Goal: Share content: Share content

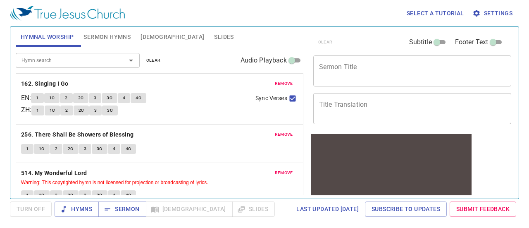
click at [24, 148] on button "1" at bounding box center [27, 149] width 12 height 10
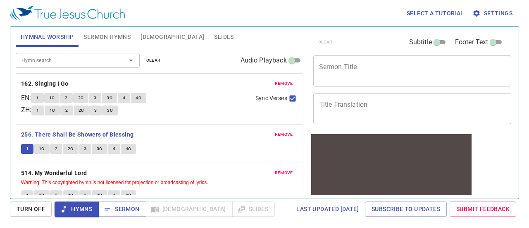
click at [96, 166] on div "remove 514. My Wonderful Lord Warning: This copyrighted hymn is not licensed fo…" at bounding box center [159, 186] width 287 height 46
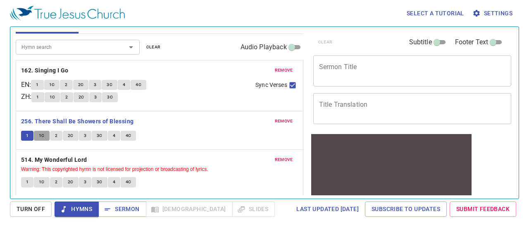
click at [40, 136] on span "1C" at bounding box center [42, 135] width 6 height 7
click at [23, 131] on button "1" at bounding box center [27, 135] width 12 height 10
click at [42, 134] on span "1C" at bounding box center [42, 135] width 6 height 7
click at [55, 136] on span "2" at bounding box center [56, 135] width 2 height 7
click at [92, 130] on button "3C" at bounding box center [100, 135] width 16 height 10
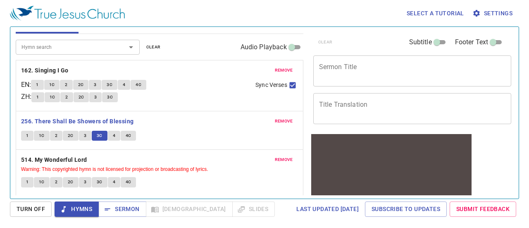
click at [88, 146] on div "remove 256. There Shall Be Showers of Blessing 1 1C 2 2C 3 3C 4 4C" at bounding box center [159, 130] width 287 height 38
click at [85, 133] on span "3" at bounding box center [85, 135] width 2 height 7
click at [113, 135] on span "4" at bounding box center [114, 135] width 2 height 7
click at [53, 133] on button "2" at bounding box center [56, 135] width 12 height 10
click at [88, 137] on button "3" at bounding box center [85, 135] width 12 height 10
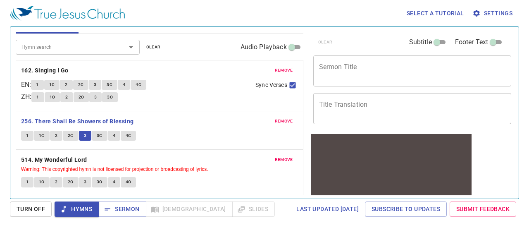
click at [113, 138] on span "4" at bounding box center [114, 135] width 2 height 7
click at [26, 184] on span "1" at bounding box center [27, 181] width 2 height 7
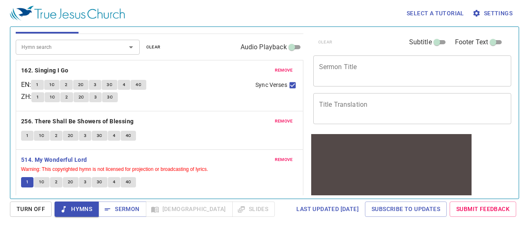
click at [109, 131] on button "4" at bounding box center [114, 135] width 12 height 10
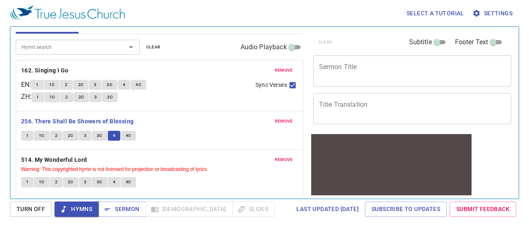
drag, startPoint x: 27, startPoint y: 177, endPoint x: 36, endPoint y: 170, distance: 11.5
click at [36, 170] on div "remove 514. My Wonderful Lord Warning: This copyrighted hymn is not licensed fo…" at bounding box center [159, 172] width 287 height 46
click at [28, 179] on button "1" at bounding box center [27, 182] width 12 height 10
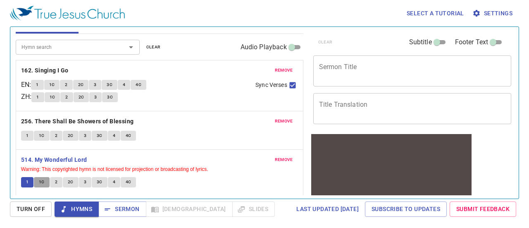
click at [42, 183] on span "1C" at bounding box center [42, 181] width 6 height 7
click at [55, 180] on span "2" at bounding box center [56, 181] width 2 height 7
click at [84, 182] on span "3" at bounding box center [85, 181] width 2 height 7
click at [113, 179] on span "4" at bounding box center [114, 181] width 2 height 7
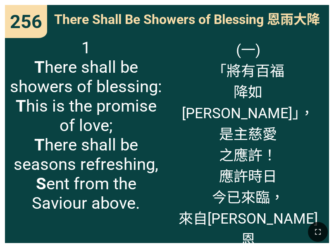
click at [33, 67] on span "1 T here shall be showers of blessing: T his is the promise of love; T here sha…" at bounding box center [86, 125] width 152 height 175
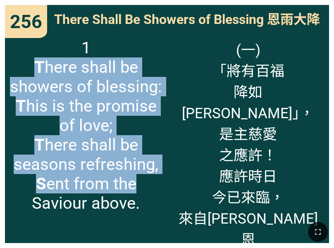
drag, startPoint x: 35, startPoint y: 66, endPoint x: 143, endPoint y: 193, distance: 166.1
click at [143, 193] on span "1 T here shall be showers of blessing: T his is the promise of love; T here sha…" at bounding box center [86, 125] width 152 height 175
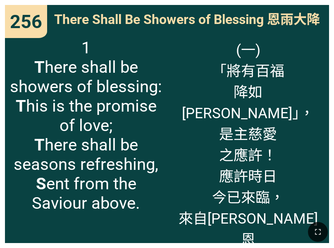
click at [76, 11] on span "There Shall Be Showers of Blessing 恩雨大降" at bounding box center [187, 18] width 266 height 19
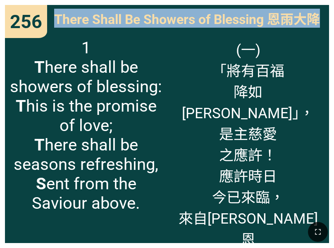
drag, startPoint x: 54, startPoint y: 16, endPoint x: 318, endPoint y: 14, distance: 264.3
click at [318, 14] on span "There Shall Be Showers of Blessing 恩雨大降" at bounding box center [187, 18] width 266 height 19
copy span "There Shall Be Showers of Blessing 恩雨大降"
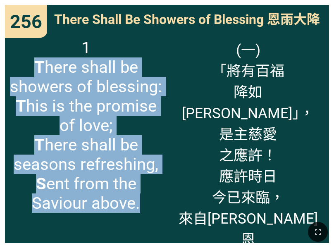
drag, startPoint x: 36, startPoint y: 68, endPoint x: 155, endPoint y: 204, distance: 181.4
click at [155, 204] on span "1 T here shall be showers of blessing: T his is the promise of love; T here sha…" at bounding box center [86, 125] width 152 height 175
copy span "T here shall be showers of blessing: T his is the promise of love; T here shall…"
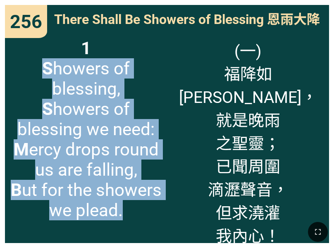
drag, startPoint x: 44, startPoint y: 71, endPoint x: 131, endPoint y: 212, distance: 165.2
click at [131, 212] on span "1 S howers of blessing, S howers of blessing we need: M [PERSON_NAME] drops rou…" at bounding box center [86, 129] width 152 height 182
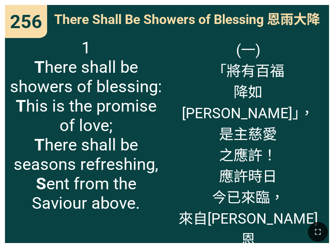
click at [220, 69] on span "(一) 「將有百福 降如[PERSON_NAME]」， 是主慈愛 之應許！ 應許時日 今已來臨， 來自[PERSON_NAME]恩 之救主。" at bounding box center [248, 154] width 152 height 232
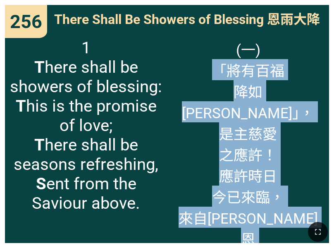
drag, startPoint x: 218, startPoint y: 72, endPoint x: 281, endPoint y: 228, distance: 167.7
click at [281, 3] on div "Hymnal Worship Hymnal Worship 詩頌崇拜 詩頌崇拜 162 256 514 256 256 There Shall Be Show…" at bounding box center [166, 3] width 327 height 0
copy span "「將有百福 降如[PERSON_NAME]」， 是主慈愛 之應許！ 應許時日 今已來臨， 來自[PERSON_NAME]恩 之救主。"
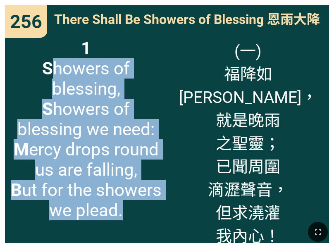
drag, startPoint x: 49, startPoint y: 67, endPoint x: 122, endPoint y: 215, distance: 165.5
click at [122, 215] on span "1 S howers of blessing, S howers of blessing we need: M [PERSON_NAME] drops rou…" at bounding box center [86, 129] width 152 height 182
copy span "howers of blessing, S howers of blessing we need: M [PERSON_NAME] drops round u…"
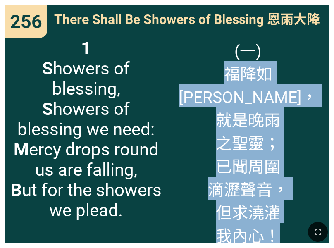
drag, startPoint x: 200, startPoint y: 72, endPoint x: 280, endPoint y: 219, distance: 167.0
click at [280, 3] on div "Hymnal Worship Hymnal Worship 詩頌崇拜 詩頌崇拜 162 256 514 256 256 There Shall Be Show…" at bounding box center [166, 3] width 327 height 0
copy span "福降如[PERSON_NAME]， 就是晚雨 之聖靈； 已聞周圍 滴瀝聲音， 但求澆灌 我內心！"
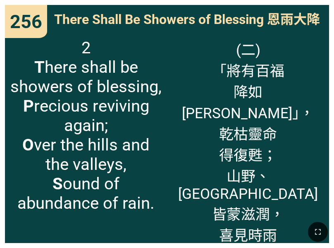
click at [32, 66] on span "2 T here shall be showers of blessing, P recious reviving again; O ver the hill…" at bounding box center [86, 125] width 152 height 175
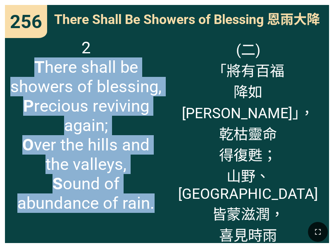
drag, startPoint x: 35, startPoint y: 66, endPoint x: 123, endPoint y: 212, distance: 170.5
click at [123, 212] on span "2 T here shall be showers of blessing, P recious reviving again; O ver the hill…" at bounding box center [86, 125] width 152 height 175
copy span "T here shall be showers of blessing, P recious reviving again; O ver the hills …"
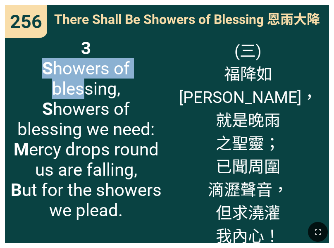
drag, startPoint x: 39, startPoint y: 63, endPoint x: 80, endPoint y: 90, distance: 49.5
click at [80, 90] on span "3 S howers of blessing, S howers of blessing we need: M [PERSON_NAME] drops rou…" at bounding box center [86, 129] width 152 height 182
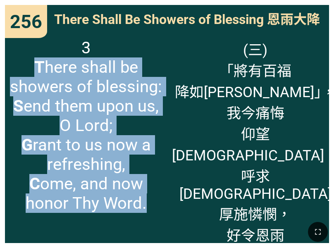
drag, startPoint x: 34, startPoint y: 67, endPoint x: 150, endPoint y: 214, distance: 187.0
click at [150, 213] on span "3 T here shall be showers of blessing: S end them upon us, O Lord; G rant to us…" at bounding box center [86, 125] width 152 height 175
copy span "T here shall be showers of blessing: S end them upon us, O Lord; G rant to us n…"
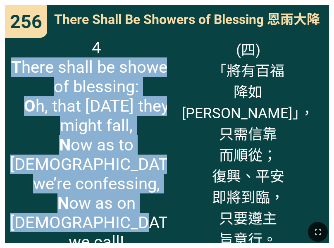
drag, startPoint x: 35, startPoint y: 65, endPoint x: 121, endPoint y: 212, distance: 170.8
click at [121, 212] on span "4 T here shall be showers of blessing: O h, that [DATE] they might fall, N ow a…" at bounding box center [96, 144] width 173 height 213
copy span "T here shall be showers of blessing: O h, that [DATE] they might fall, N ow as …"
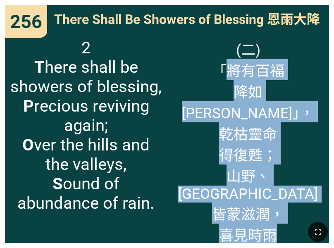
drag, startPoint x: 220, startPoint y: 68, endPoint x: 280, endPoint y: 190, distance: 136.1
click at [280, 190] on span "(二) 「將有百福 降如[PERSON_NAME]」， 乾枯靈命 得復甦； 山野、谿谷 皆蒙滋潤， 喜見時雨 同歡呼。" at bounding box center [248, 152] width 152 height 228
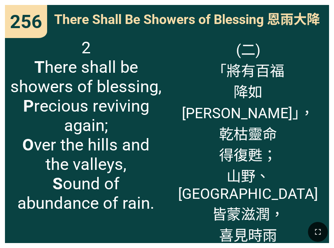
click at [286, 222] on div at bounding box center [167, 232] width 334 height 32
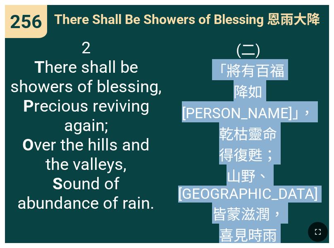
drag, startPoint x: 279, startPoint y: 215, endPoint x: 208, endPoint y: 73, distance: 159.2
click at [208, 3] on div "Hymnal Worship Hymnal Worship 詩頌崇拜 詩頌崇拜 162 256 514 256 256 There Shall Be Show…" at bounding box center [166, 3] width 327 height 0
copy span "「將有百福 降如[PERSON_NAME]」， 乾枯靈命 得復甦； 山野、谿谷 皆蒙滋潤， 喜見時雨 同歡呼。"
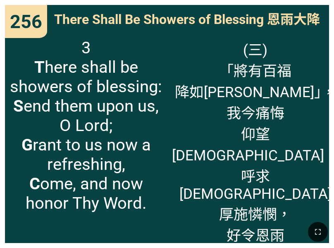
click at [221, 68] on span "(三) 「將有百福 降如[PERSON_NAME]」， 我今痛悔 仰望[DEMOGRAPHIC_DATA]； 呼求[DEMOGRAPHIC_DATA][PER…" at bounding box center [255, 152] width 166 height 228
drag, startPoint x: 221, startPoint y: 68, endPoint x: 241, endPoint y: 74, distance: 20.4
click at [241, 74] on span "(三) 「將有百福 降如[PERSON_NAME]」， 我今痛悔 仰望[DEMOGRAPHIC_DATA]； 呼求[DEMOGRAPHIC_DATA][PER…" at bounding box center [255, 152] width 166 height 228
click at [211, 64] on span "(三) 「將有百福 降如[PERSON_NAME]」， 我今痛悔 仰望[DEMOGRAPHIC_DATA]； 呼求[DEMOGRAPHIC_DATA][PER…" at bounding box center [255, 152] width 166 height 228
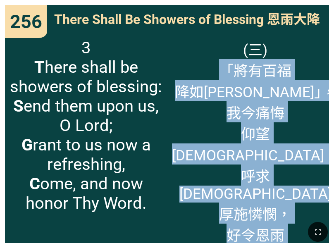
drag, startPoint x: 214, startPoint y: 67, endPoint x: 280, endPoint y: 217, distance: 163.8
click at [280, 3] on div "Hymnal Worship Hymnal Worship 詩頌崇拜 詩頌崇拜 162 256 514 256 256 There Shall Be Show…" at bounding box center [166, 3] width 327 height 0
copy span "「將有百福 降如[PERSON_NAME]」， 我今痛悔 仰望[DEMOGRAPHIC_DATA]； 呼求[DEMOGRAPHIC_DATA][PERSON_…"
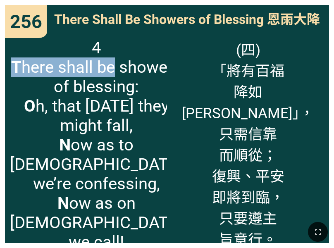
drag, startPoint x: 30, startPoint y: 66, endPoint x: 152, endPoint y: 62, distance: 121.9
click at [152, 62] on span "4 T here shall be showers of blessing: O h, that [DATE] they might fall, N ow a…" at bounding box center [96, 144] width 173 height 213
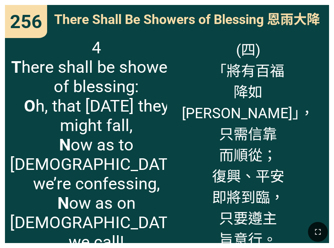
drag, startPoint x: 216, startPoint y: 79, endPoint x: 217, endPoint y: 74, distance: 4.8
click at [217, 74] on span "(四) 「將有百福 降如[PERSON_NAME]」， 只需信靠 而順從； 復興、平安 即將到臨， 只要遵主 旨意行。" at bounding box center [248, 143] width 152 height 211
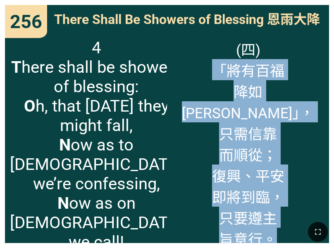
drag, startPoint x: 212, startPoint y: 69, endPoint x: 283, endPoint y: 223, distance: 169.6
click at [283, 3] on div "Hymnal Worship Hymnal Worship 詩頌崇拜 詩頌崇拜 162 256 514 256 256 There Shall Be Show…" at bounding box center [166, 3] width 327 height 0
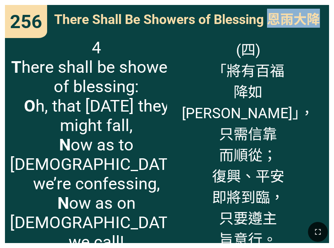
drag, startPoint x: 270, startPoint y: 18, endPoint x: 327, endPoint y: 17, distance: 57.4
click at [327, 17] on div "There Shall Be Showers of Blessing 恩雨大降" at bounding box center [167, 19] width 324 height 28
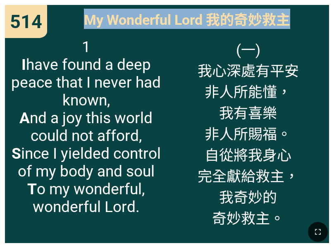
drag, startPoint x: 83, startPoint y: 23, endPoint x: 299, endPoint y: 17, distance: 216.0
click at [299, 17] on div "My Wonderful Lord 我的奇妙救主" at bounding box center [167, 19] width 324 height 28
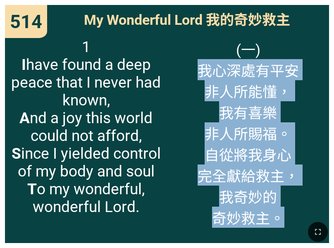
drag, startPoint x: 198, startPoint y: 70, endPoint x: 291, endPoint y: 223, distance: 179.5
click at [291, 3] on div "Hymnal Worship Hymnal Worship 詩頌崇拜 詩頌崇拜 162 256 514 514 514 My Wonderful Lord 我…" at bounding box center [166, 3] width 327 height 0
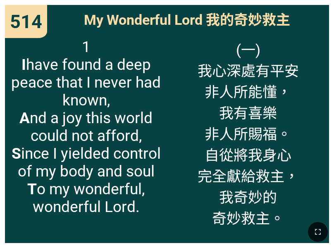
click at [19, 66] on span "1 I have found a deep peace that I never had known, A nd a joy this world could…" at bounding box center [86, 127] width 152 height 178
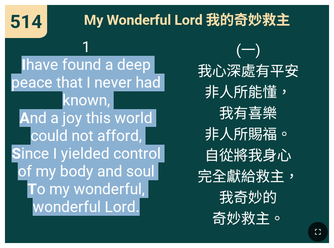
drag, startPoint x: 19, startPoint y: 66, endPoint x: 138, endPoint y: 210, distance: 187.1
click at [138, 210] on span "1 I have found a deep peace that I never had known, A nd a joy this world could…" at bounding box center [86, 127] width 152 height 178
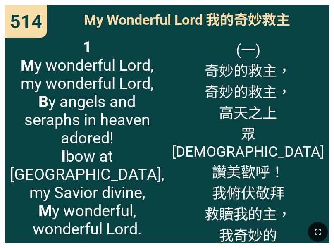
click at [21, 63] on b "M" at bounding box center [28, 65] width 14 height 18
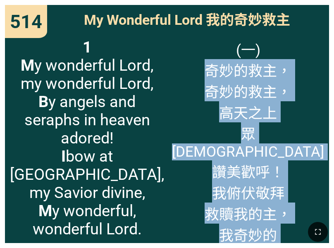
drag, startPoint x: 206, startPoint y: 67, endPoint x: 299, endPoint y: 220, distance: 178.5
click at [299, 3] on div "Hymnal Worship Hymnal Worship 詩頌崇拜 詩頌崇拜 162 256 514 514 514 My Wonderful Lord 我…" at bounding box center [166, 3] width 327 height 0
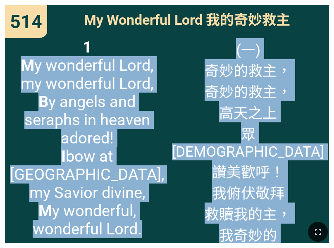
drag, startPoint x: 21, startPoint y: 62, endPoint x: 147, endPoint y: 221, distance: 202.7
click at [147, 3] on div "Hymnal Worship Hymnal Worship 詩頌崇拜 詩頌崇拜 162 256 514 514 514 My Wonderful Lord 我…" at bounding box center [166, 3] width 327 height 0
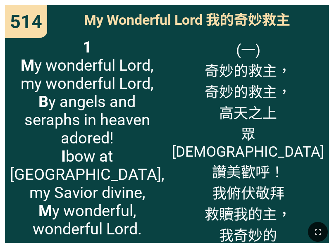
click at [147, 221] on div at bounding box center [167, 232] width 334 height 32
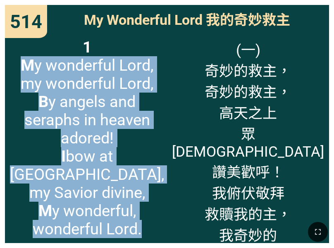
drag, startPoint x: 21, startPoint y: 66, endPoint x: 144, endPoint y: 212, distance: 191.3
click at [144, 212] on span "1 M y wonderful Lord, my wonderful Lord, B y angels and seraphs in heaven adore…" at bounding box center [87, 138] width 154 height 200
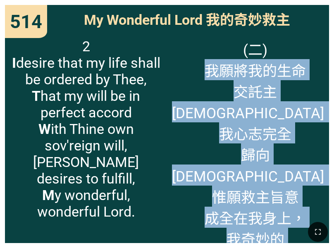
drag, startPoint x: 198, startPoint y: 71, endPoint x: 293, endPoint y: 228, distance: 183.4
click at [293, 3] on div "Hymnal Worship Hymnal Worship 詩頌崇拜 詩頌崇拜 162 256 514 514 514 My Wonderful Lord 我…" at bounding box center [166, 3] width 327 height 0
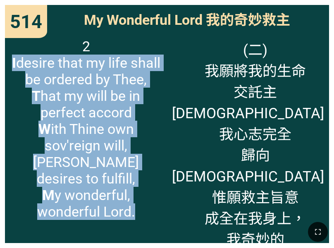
drag, startPoint x: 10, startPoint y: 62, endPoint x: 140, endPoint y: 197, distance: 187.5
click at [140, 197] on span "2 I desire that my life shall be ordered by [PERSON_NAME], T hat my will be in …" at bounding box center [86, 129] width 152 height 182
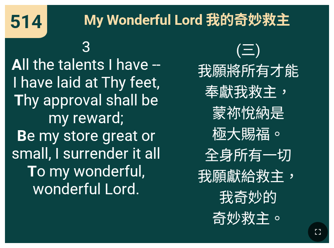
click at [201, 70] on span "(三) 我願將所有才能 奉獻我救主， [PERSON_NAME]納是 極大賜福。 全身所有一切 我願獻給救主， 我奇妙的 奇妙救主。" at bounding box center [247, 133] width 101 height 190
click at [200, 71] on span "(三) 我願將所有才能 奉獻我救主， [PERSON_NAME]納是 極大賜福。 全身所有一切 我願獻給救主， 我奇妙的 奇妙救主。" at bounding box center [247, 133] width 101 height 190
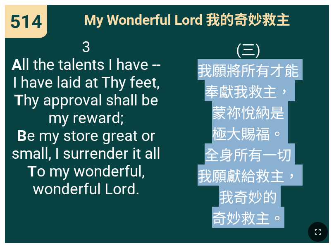
drag, startPoint x: 200, startPoint y: 71, endPoint x: 291, endPoint y: 221, distance: 175.3
click at [291, 3] on div "Hymnal Worship Hymnal Worship 詩頌崇拜 詩頌崇拜 162 256 514 514 514 My Wonderful Lord 我…" at bounding box center [166, 3] width 327 height 0
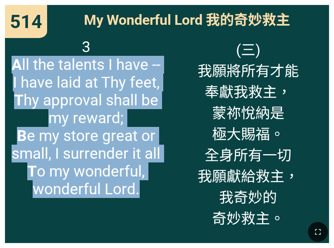
drag, startPoint x: 12, startPoint y: 67, endPoint x: 152, endPoint y: 199, distance: 192.2
click at [152, 198] on span "3 A ll the talents I have -- I have laid at Thy feet, T hy approval shall be my…" at bounding box center [86, 118] width 152 height 160
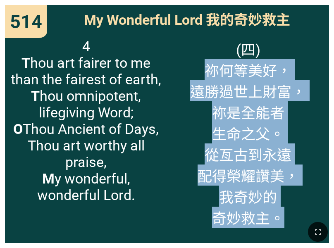
drag, startPoint x: 206, startPoint y: 71, endPoint x: 285, endPoint y: 216, distance: 165.8
click at [285, 3] on div "Hymnal Worship Hymnal Worship 詩頌崇拜 詩頌崇拜 162 256 514 514 514 My Wonderful Lord 我…" at bounding box center [166, 3] width 327 height 0
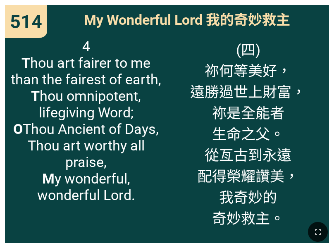
click at [19, 63] on span "4 T hou art fairer to me than the fairest of earth, T hou omnipotent, lifegivin…" at bounding box center [86, 120] width 152 height 165
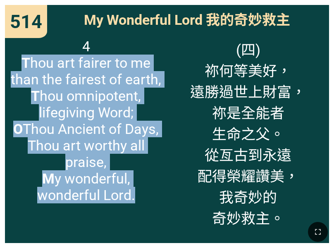
drag, startPoint x: 21, startPoint y: 63, endPoint x: 140, endPoint y: 199, distance: 181.2
click at [140, 199] on span "4 T hou art fairer to me than the fairest of earth, T hou omnipotent, lifegivin…" at bounding box center [86, 120] width 152 height 165
